Goal: Information Seeking & Learning: Check status

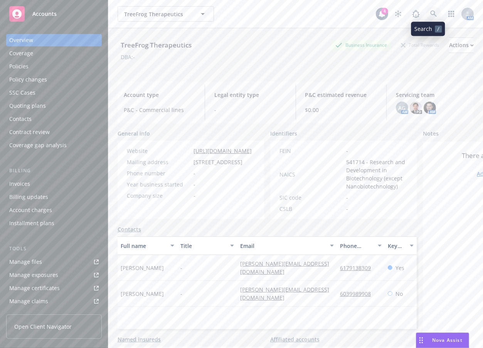
click at [435, 12] on link at bounding box center [433, 13] width 15 height 15
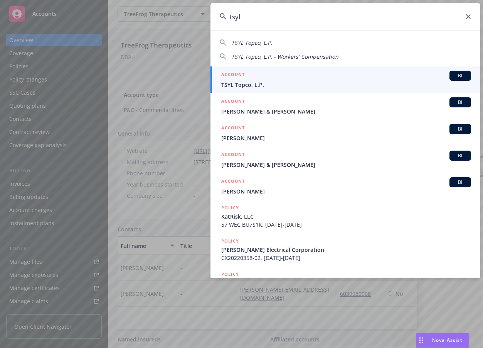
type input "tsyl"
click at [345, 84] on span "TSYL Topco, L.P." at bounding box center [346, 85] width 250 height 8
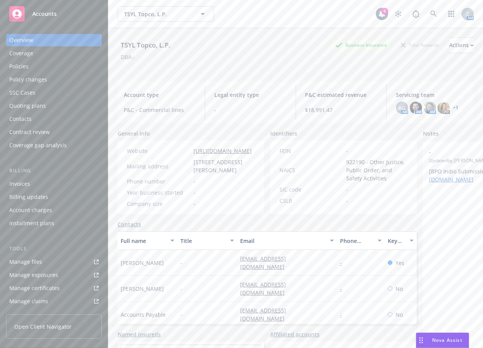
click at [71, 71] on div "Policies" at bounding box center [54, 66] width 90 height 12
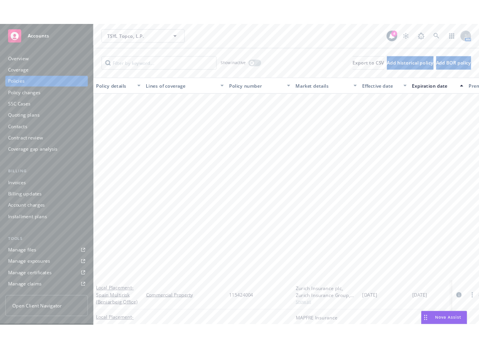
scroll to position [269, 0]
